Goal: Task Accomplishment & Management: Complete application form

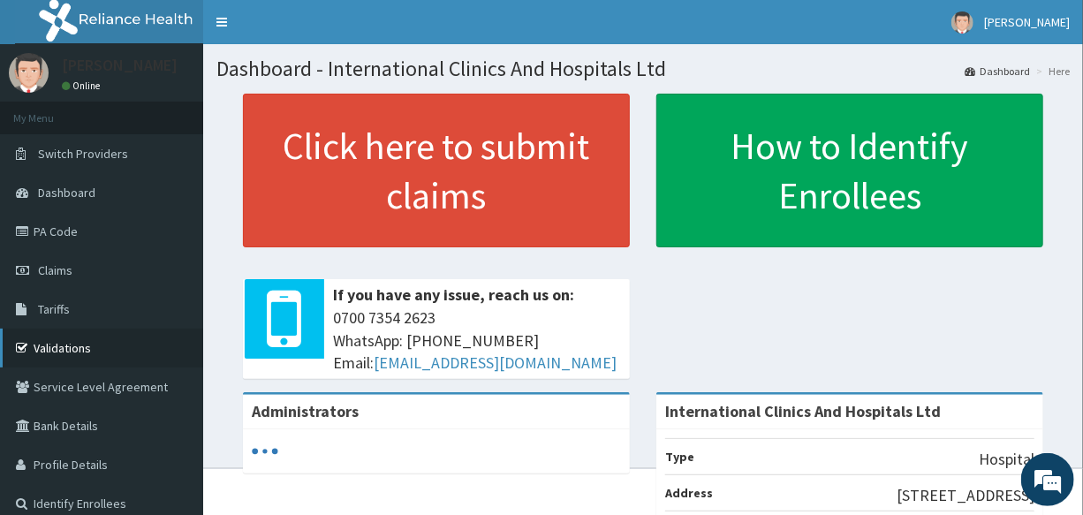
click at [62, 348] on link "Validations" at bounding box center [101, 348] width 203 height 39
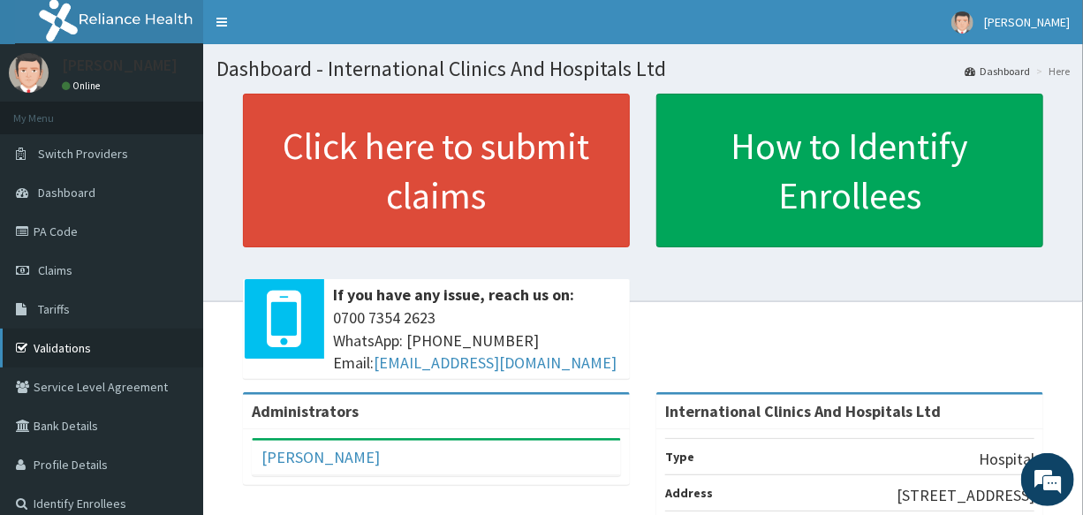
click at [51, 348] on link "Validations" at bounding box center [101, 348] width 203 height 39
click at [70, 350] on link "Validations" at bounding box center [101, 348] width 203 height 39
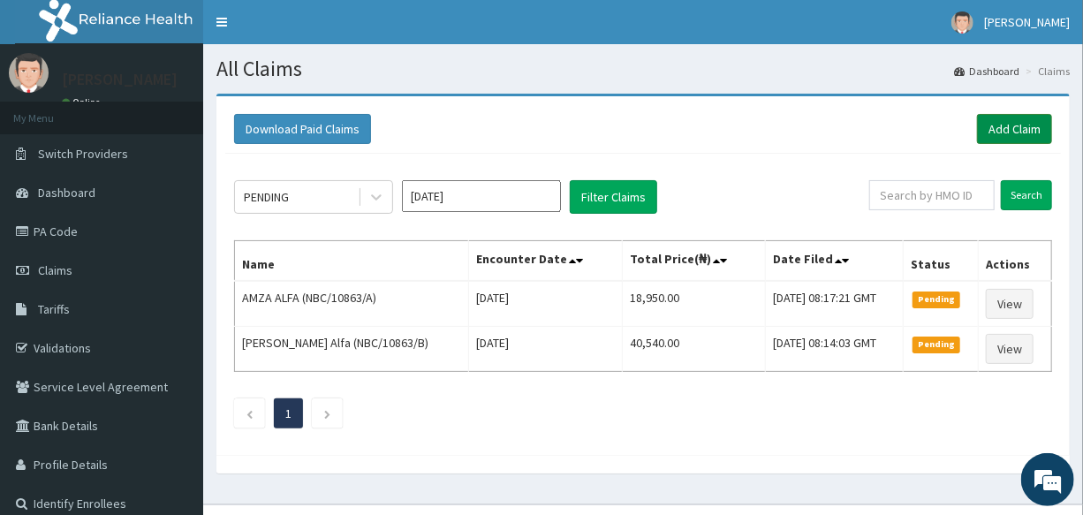
click at [1010, 120] on link "Add Claim" at bounding box center [1014, 129] width 75 height 30
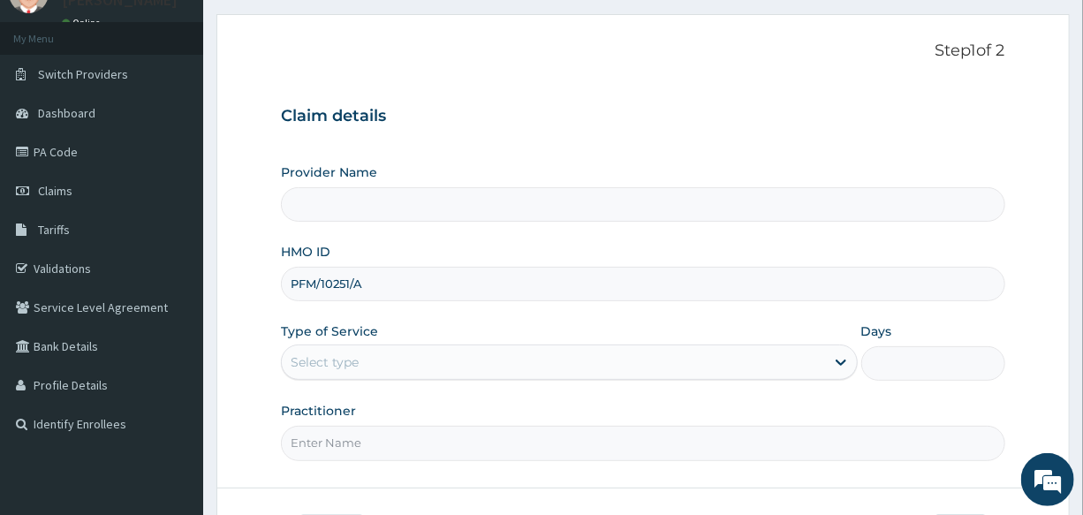
drag, startPoint x: 390, startPoint y: 286, endPoint x: 268, endPoint y: 289, distance: 122.0
click at [268, 289] on form "Step 1 of 2 Claim details Provider Name HMO ID PFM/10251/A Type of Service Sele…" at bounding box center [644, 301] width 854 height 574
type input "PFM/10251/A"
type input "International Clinics And Hospitals Ltd"
click at [89, 189] on link "Claims" at bounding box center [101, 190] width 203 height 39
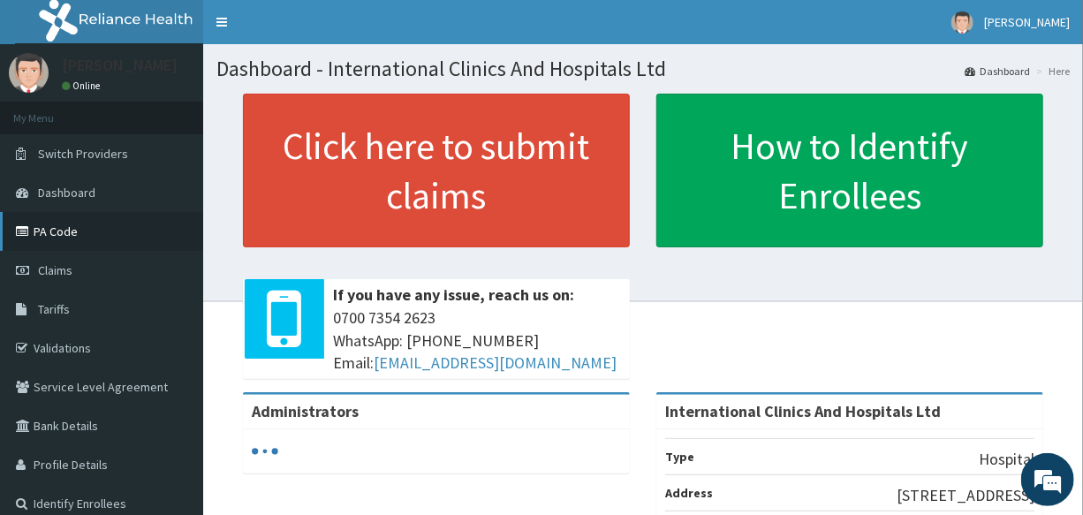
click at [89, 233] on link "PA Code" at bounding box center [101, 231] width 203 height 39
click at [103, 232] on link "PA Code" at bounding box center [101, 231] width 203 height 39
click at [87, 230] on link "PA Code" at bounding box center [101, 231] width 203 height 39
click at [89, 232] on link "PA Code" at bounding box center [101, 231] width 203 height 39
click at [89, 221] on link "PA Code" at bounding box center [101, 231] width 203 height 39
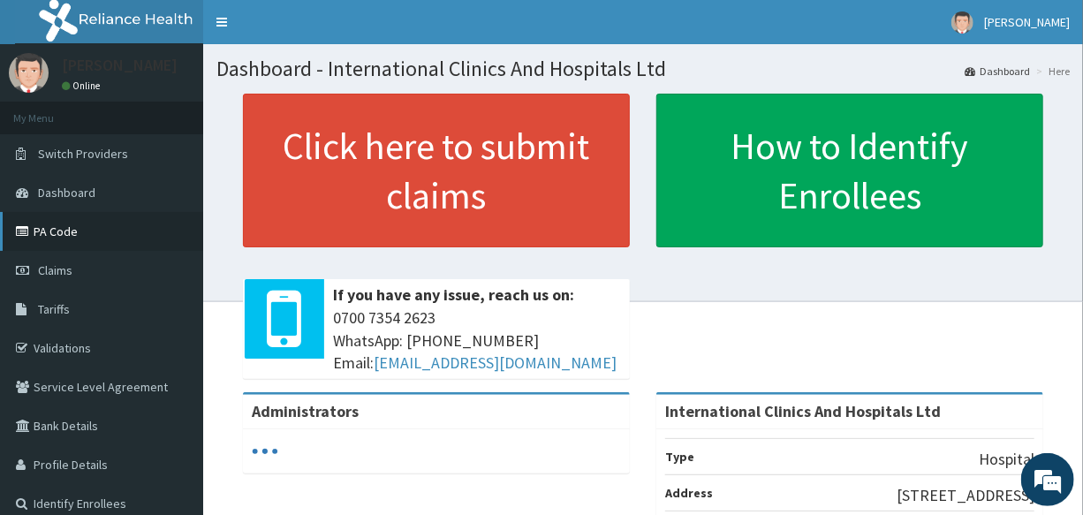
click at [96, 226] on link "PA Code" at bounding box center [101, 231] width 203 height 39
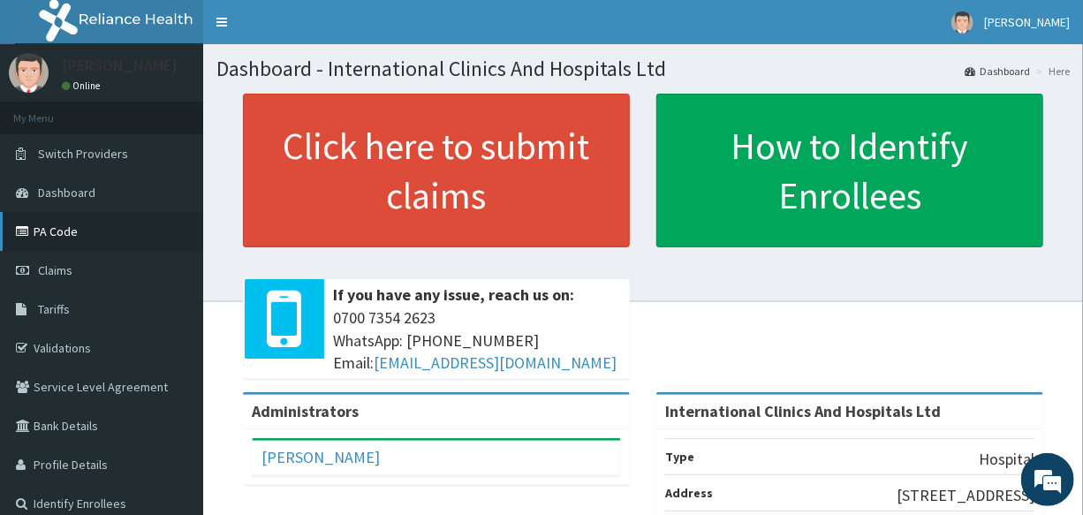
click at [90, 232] on link "PA Code" at bounding box center [101, 231] width 203 height 39
click at [80, 230] on link "PA Code" at bounding box center [101, 231] width 203 height 39
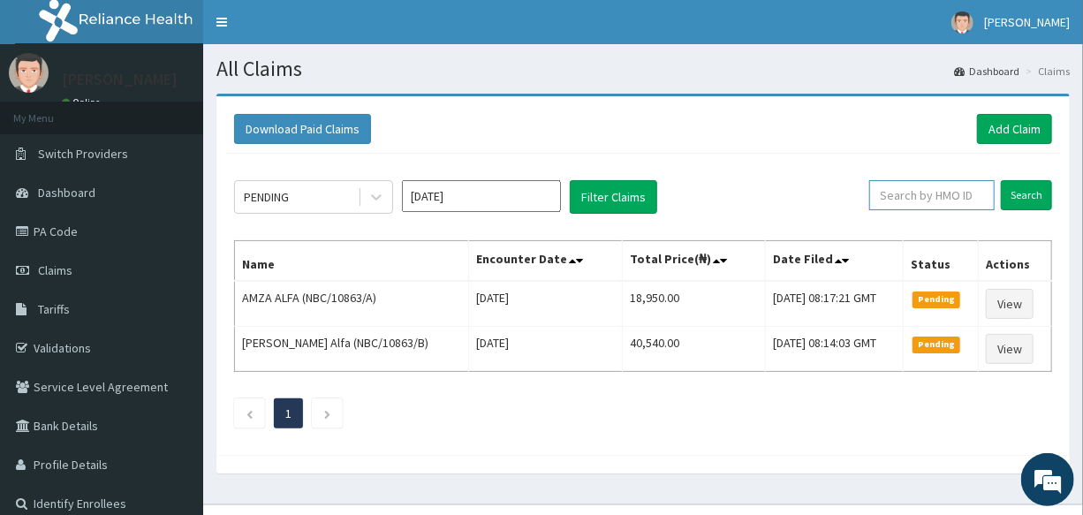
click at [913, 196] on input "text" at bounding box center [932, 195] width 125 height 30
click at [1023, 195] on input "Search" at bounding box center [1026, 195] width 51 height 30
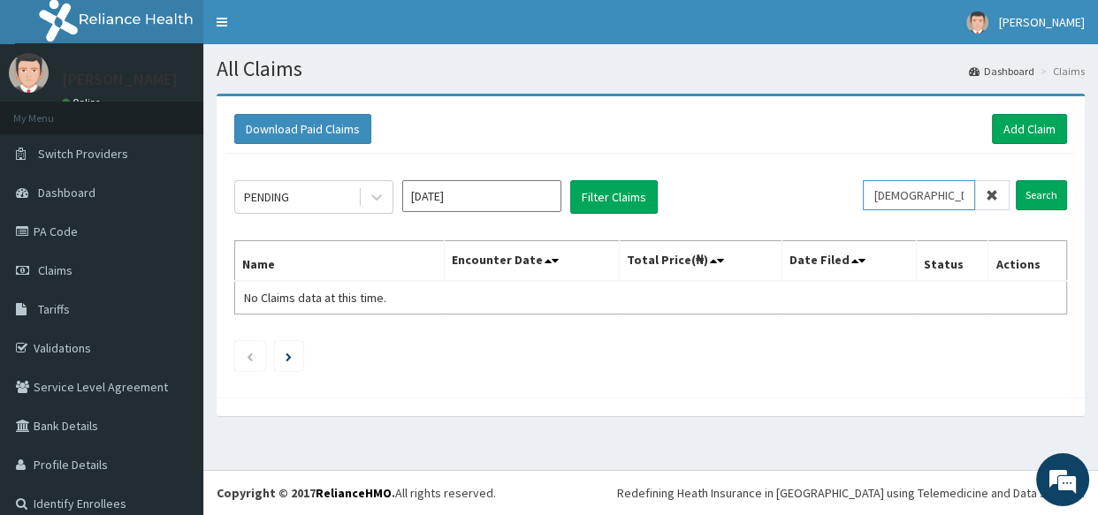
click at [940, 197] on input "CHRISTIANA" at bounding box center [919, 195] width 112 height 30
type input "C"
click at [1015, 193] on input "Search" at bounding box center [1040, 195] width 51 height 30
click at [919, 194] on input "LUCKY" at bounding box center [919, 195] width 112 height 30
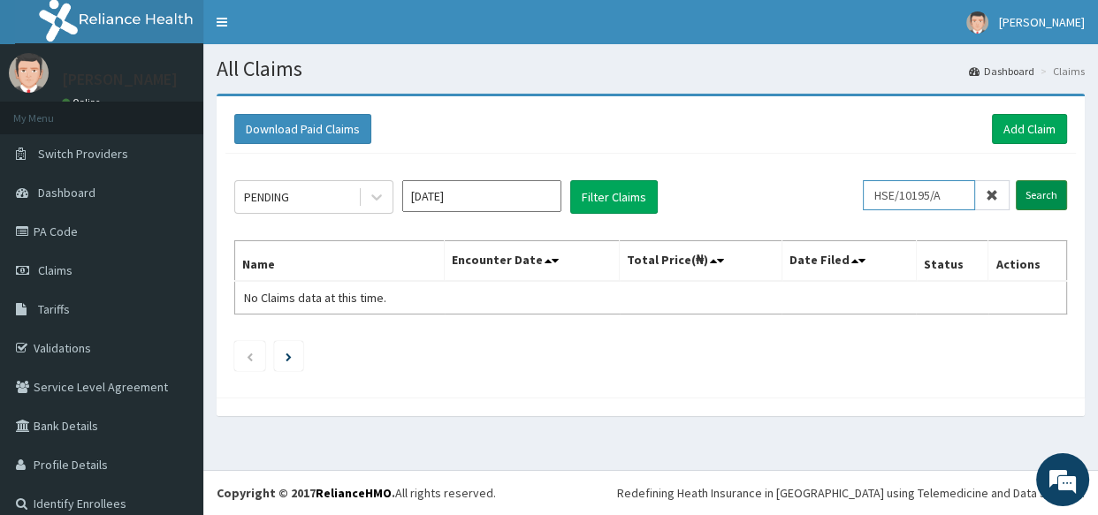
type input "HSE/10195/A"
click at [1016, 197] on input "Search" at bounding box center [1040, 195] width 51 height 30
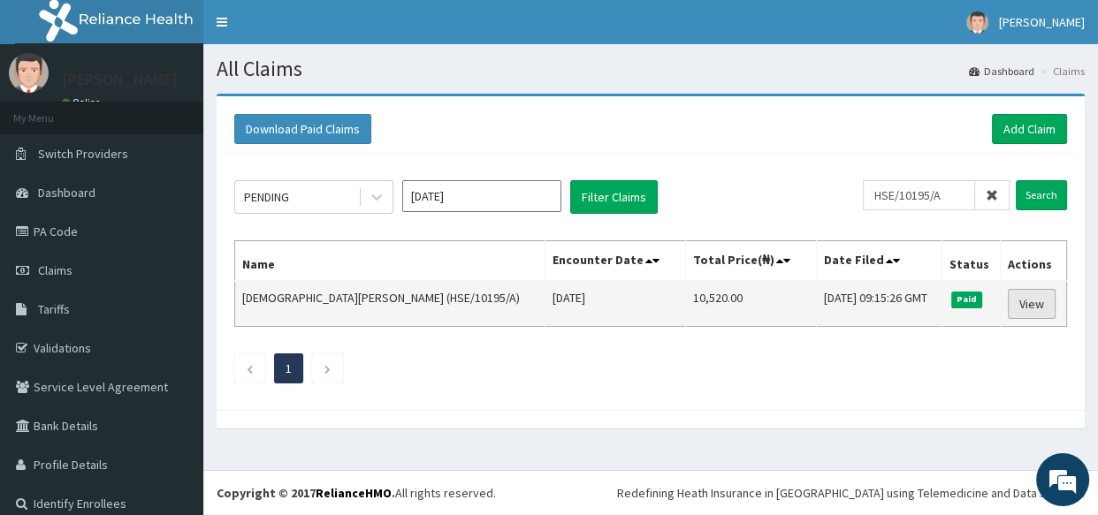
click at [1007, 302] on link "View" at bounding box center [1031, 304] width 48 height 30
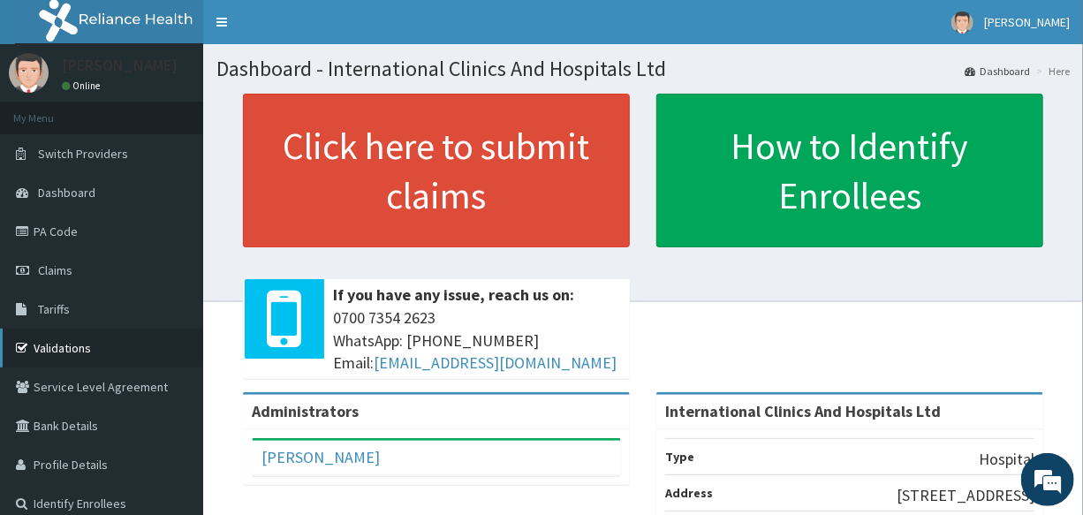
click at [103, 354] on link "Validations" at bounding box center [101, 348] width 203 height 39
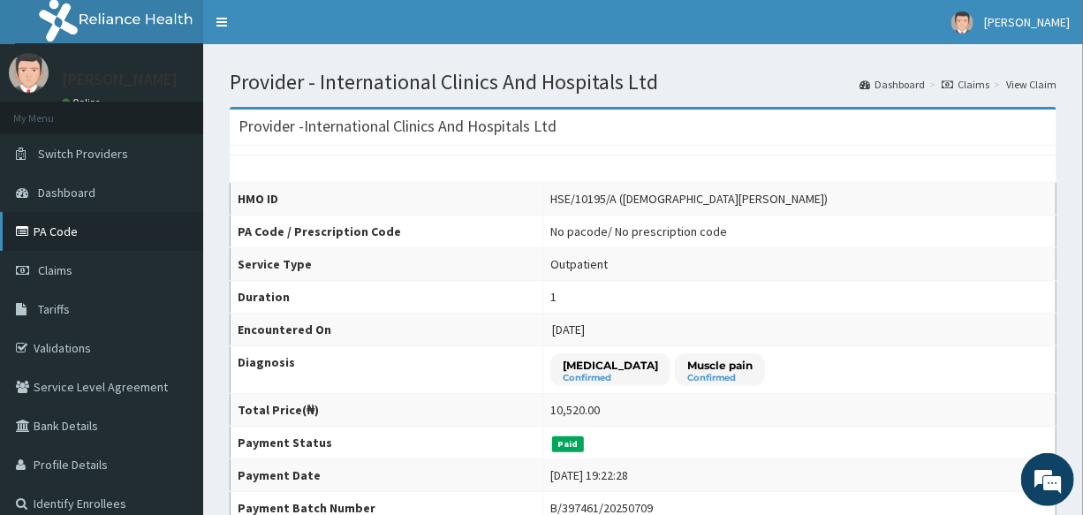
click at [88, 225] on link "PA Code" at bounding box center [101, 231] width 203 height 39
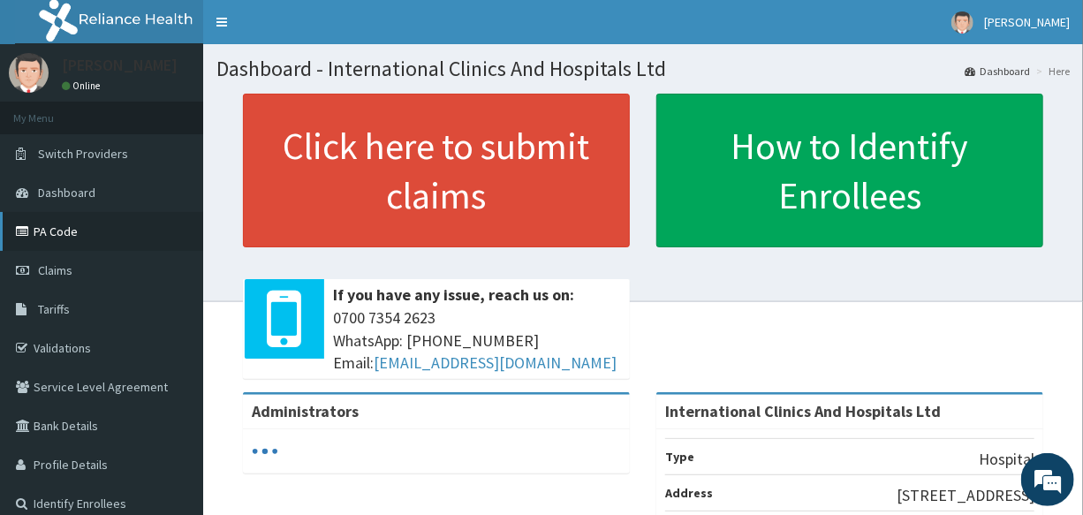
click at [79, 235] on link "PA Code" at bounding box center [101, 231] width 203 height 39
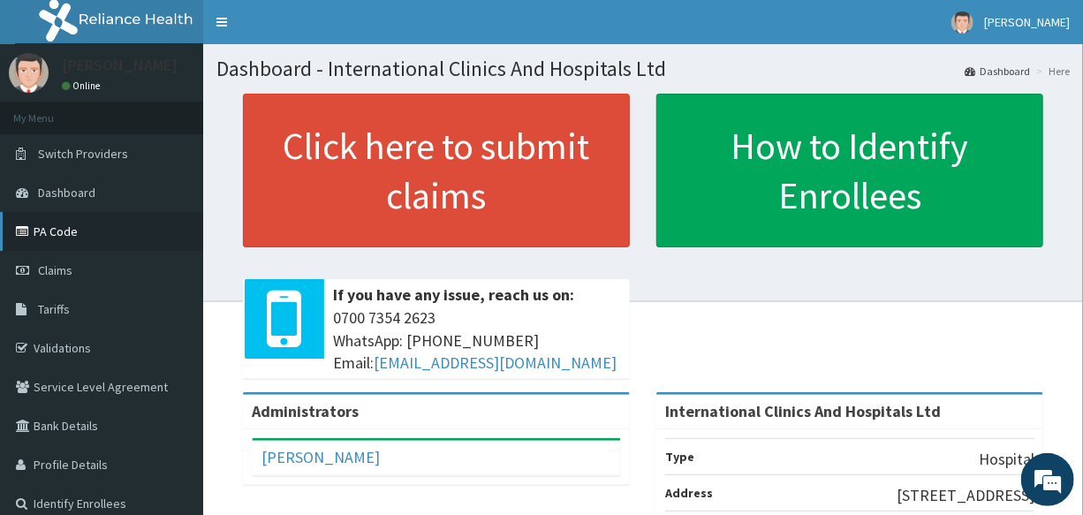
click at [93, 235] on link "PA Code" at bounding box center [101, 231] width 203 height 39
